Goal: Information Seeking & Learning: Learn about a topic

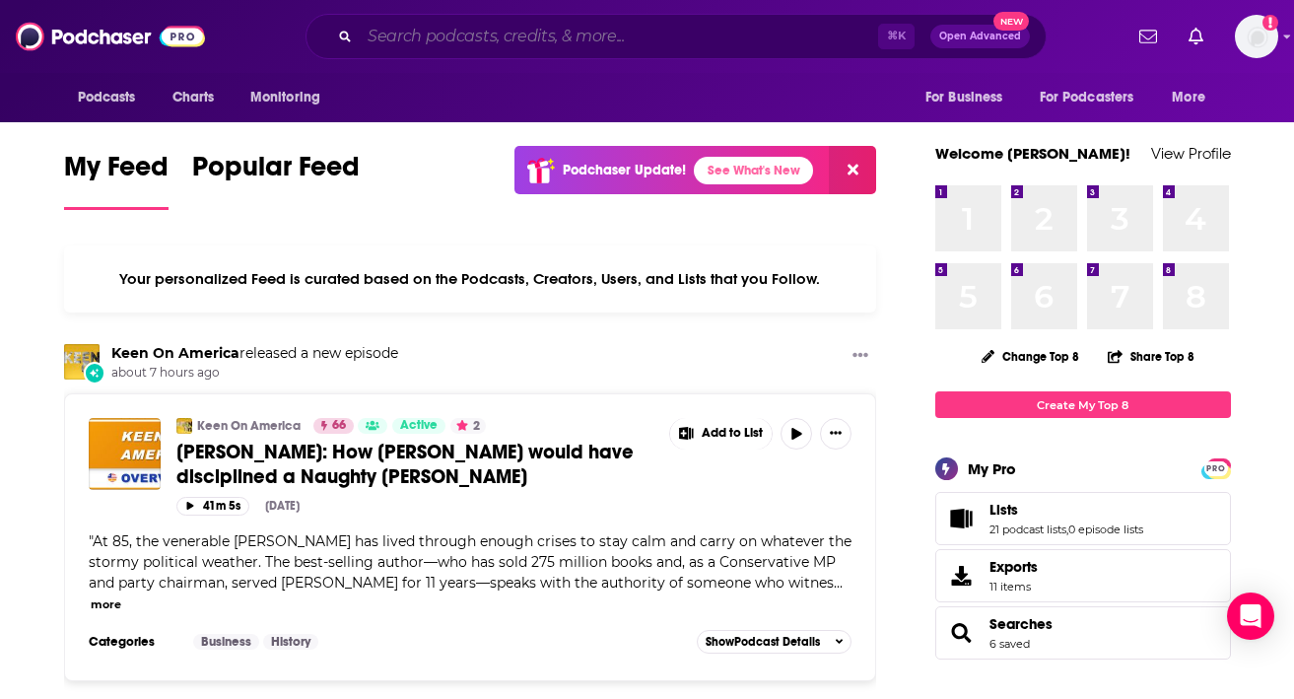
click at [502, 36] on input "Search podcasts, credits, & more..." at bounding box center [619, 37] width 518 height 32
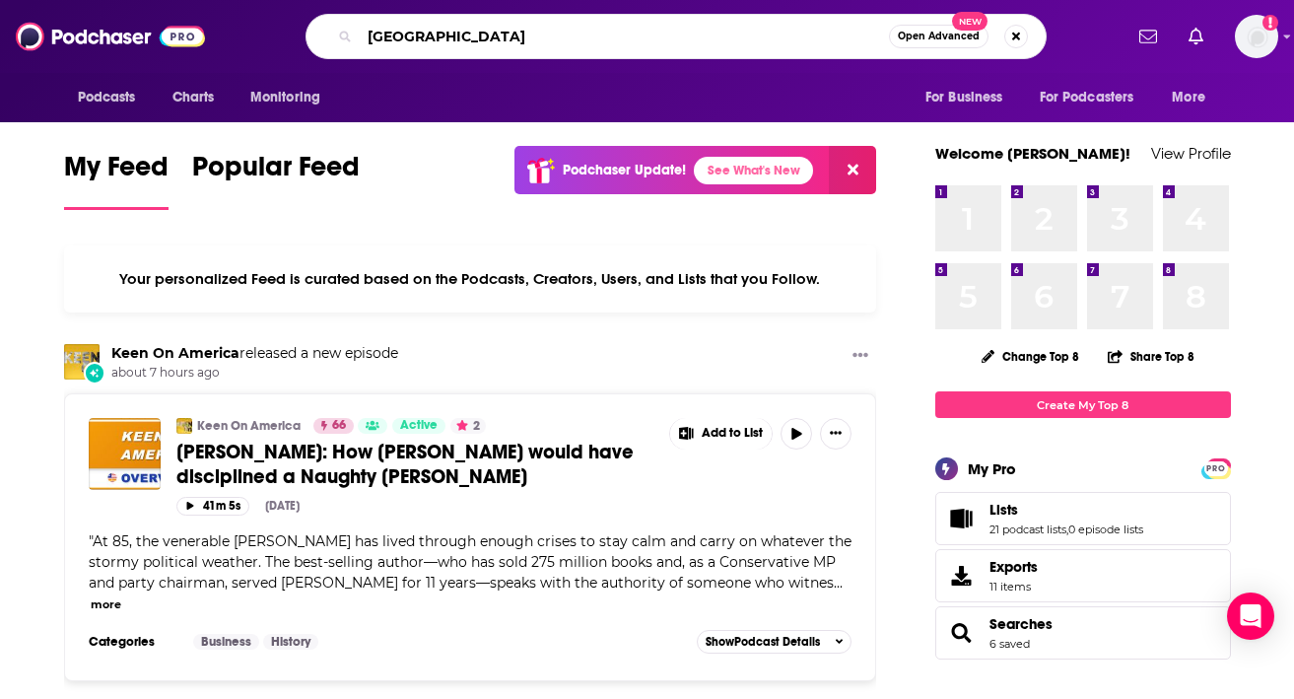
type input "[GEOGRAPHIC_DATA]"
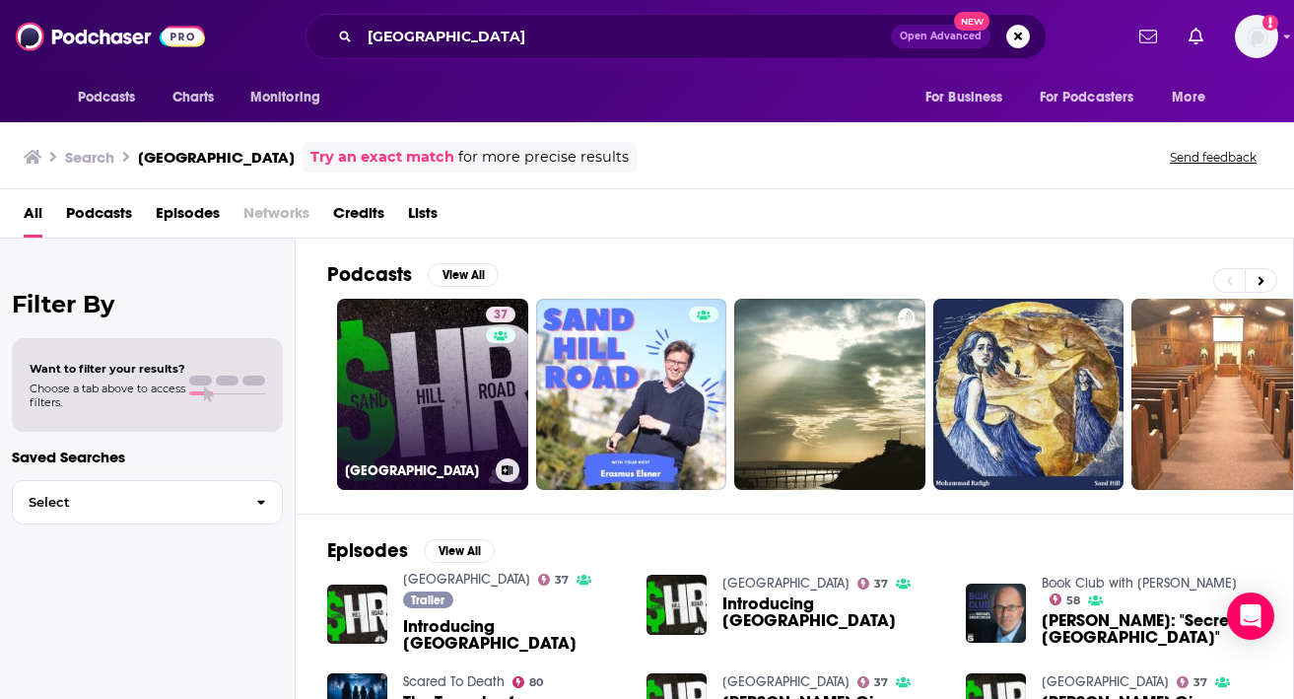
click at [461, 381] on link "[STREET_ADDRESS]" at bounding box center [432, 394] width 191 height 191
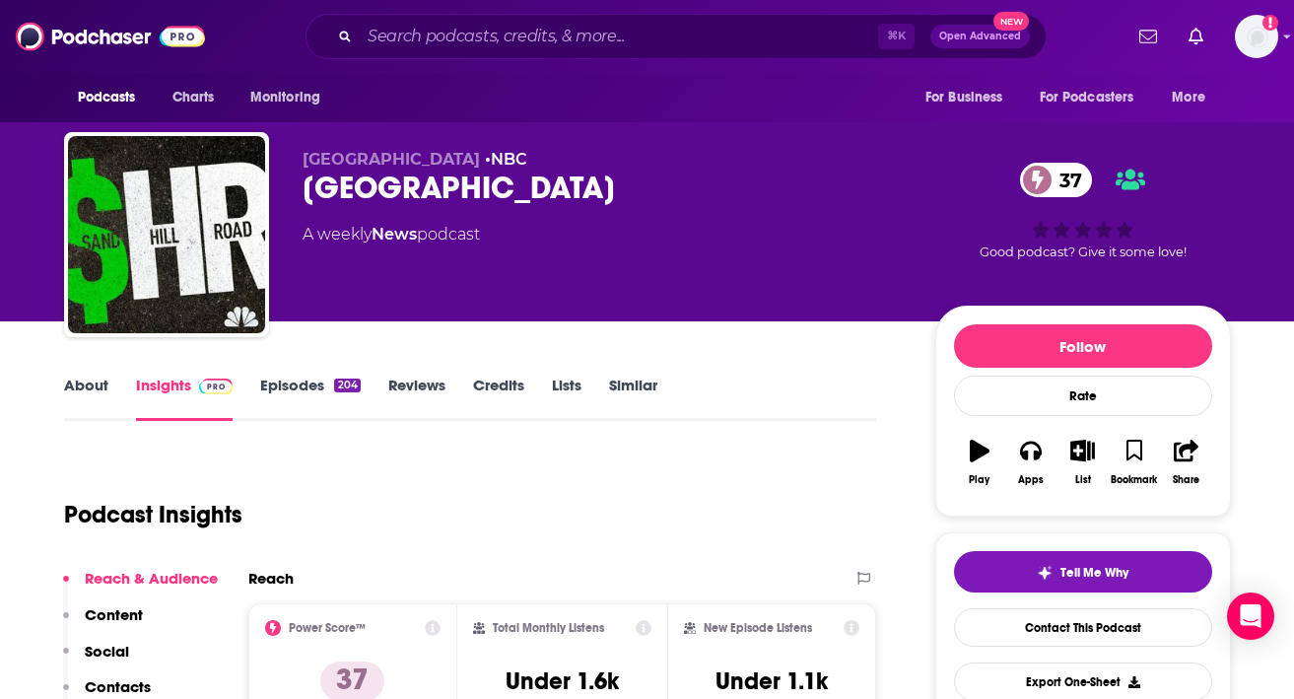
click at [102, 388] on link "About" at bounding box center [86, 397] width 44 height 45
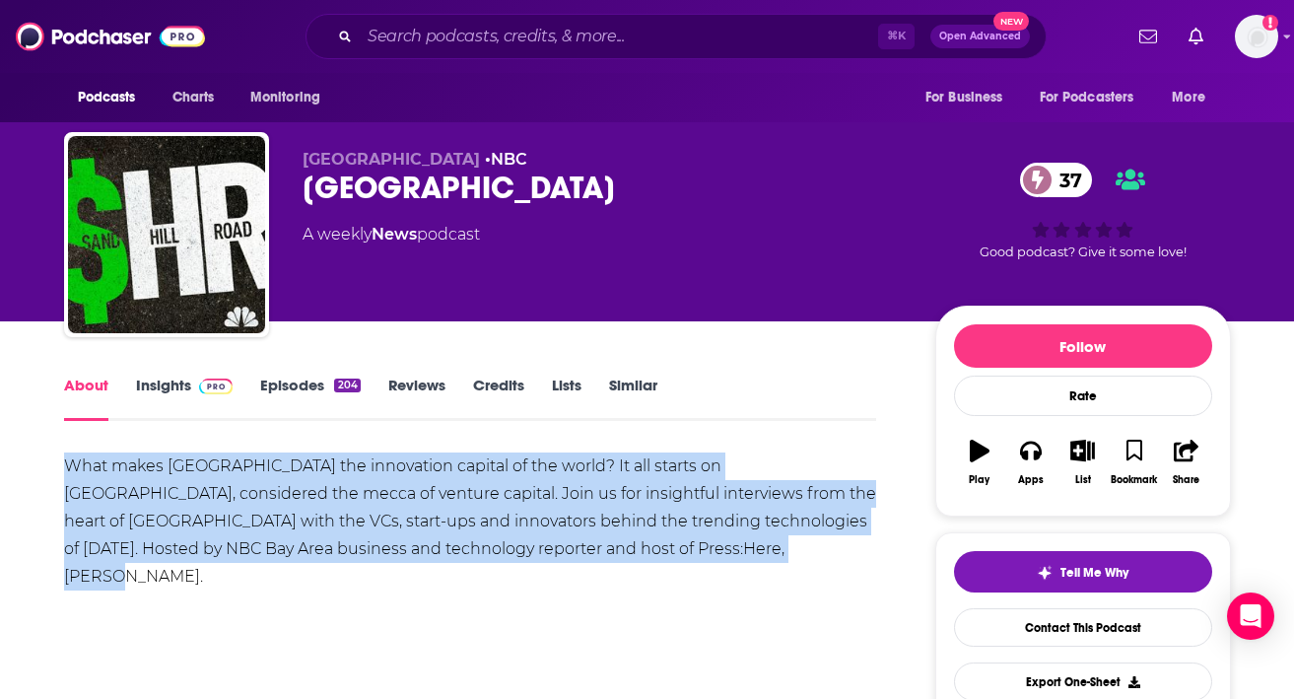
drag, startPoint x: 66, startPoint y: 469, endPoint x: 660, endPoint y: 545, distance: 599.1
click at [660, 547] on div "What makes [GEOGRAPHIC_DATA] the innovation capital of the world? It all starts…" at bounding box center [470, 521] width 813 height 138
copy div "What makes [GEOGRAPHIC_DATA] the innovation capital of the world? It all starts…"
